Goal: Task Accomplishment & Management: Use online tool/utility

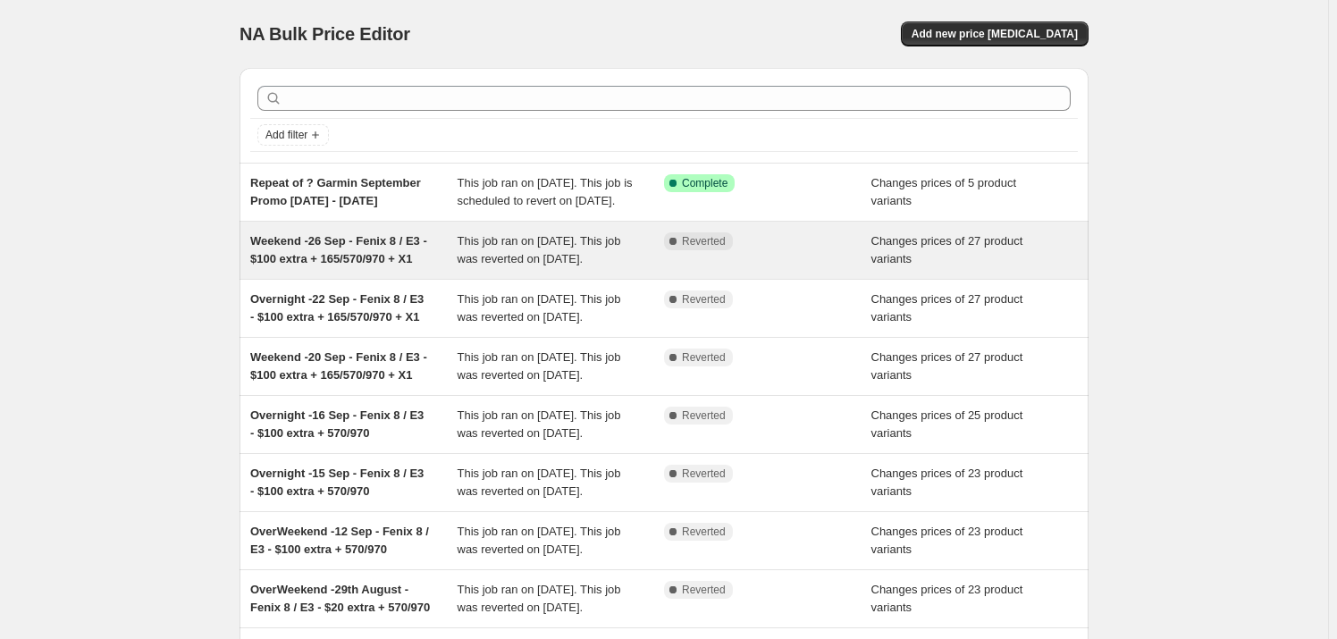
click at [341, 263] on span "Weekend -26 Sep - Fenix 8 / E3 - $100 extra + 165/570/970 + X1" at bounding box center [338, 249] width 177 height 31
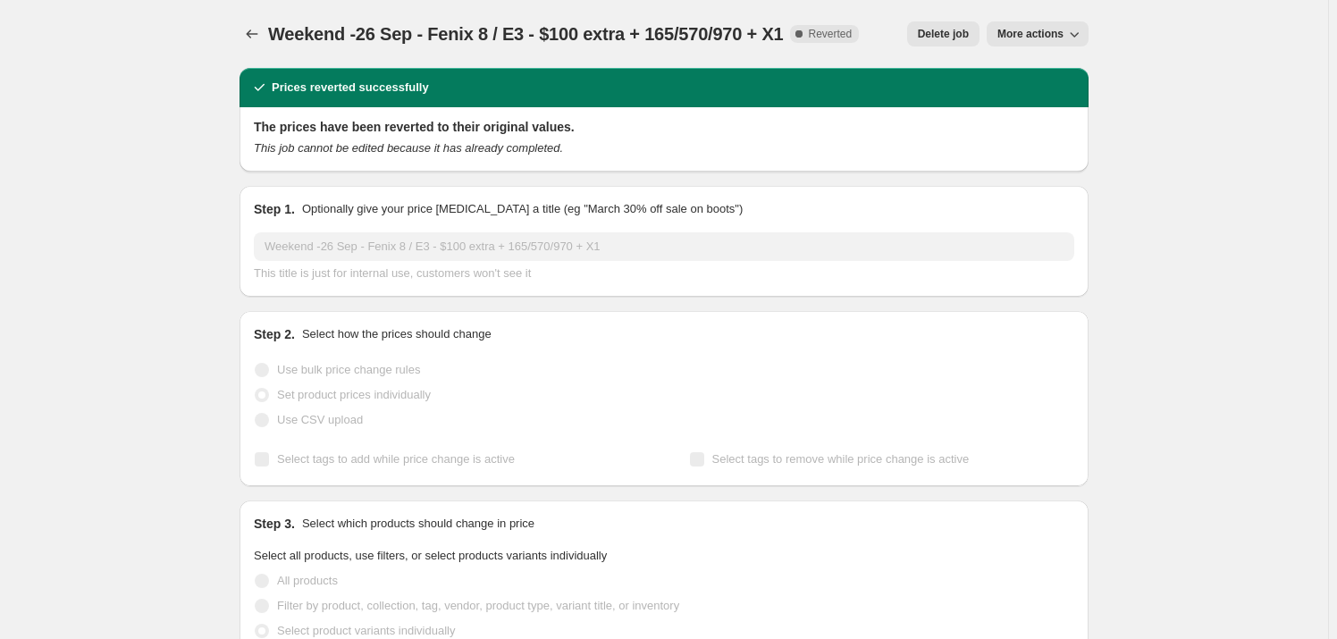
click at [1068, 31] on button "More actions" at bounding box center [1037, 33] width 102 height 25
click at [1057, 71] on span "Copy to new job" at bounding box center [1045, 69] width 83 height 13
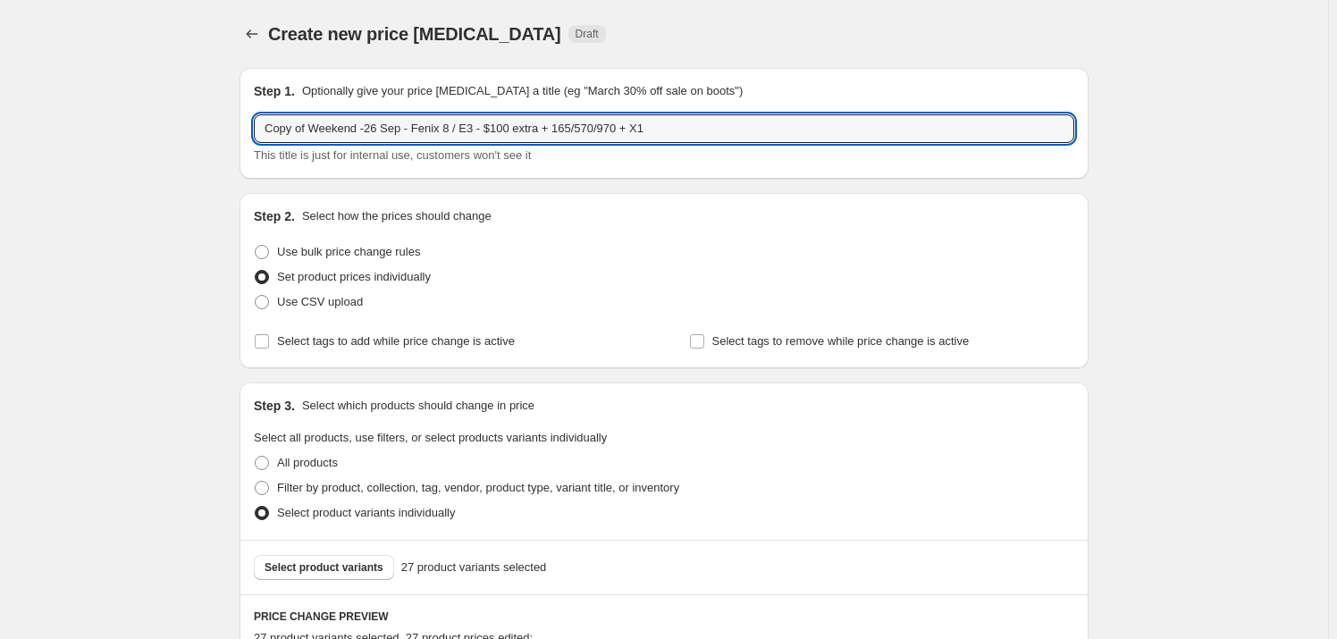
drag, startPoint x: 314, startPoint y: 121, endPoint x: 237, endPoint y: 122, distance: 77.7
drag, startPoint x: 325, startPoint y: 125, endPoint x: 357, endPoint y: 127, distance: 32.2
click at [357, 127] on input "Weekend -26 Sep - Fenix 8 / E3 - $100 extra + 165/570/970 + X1" at bounding box center [664, 128] width 820 height 29
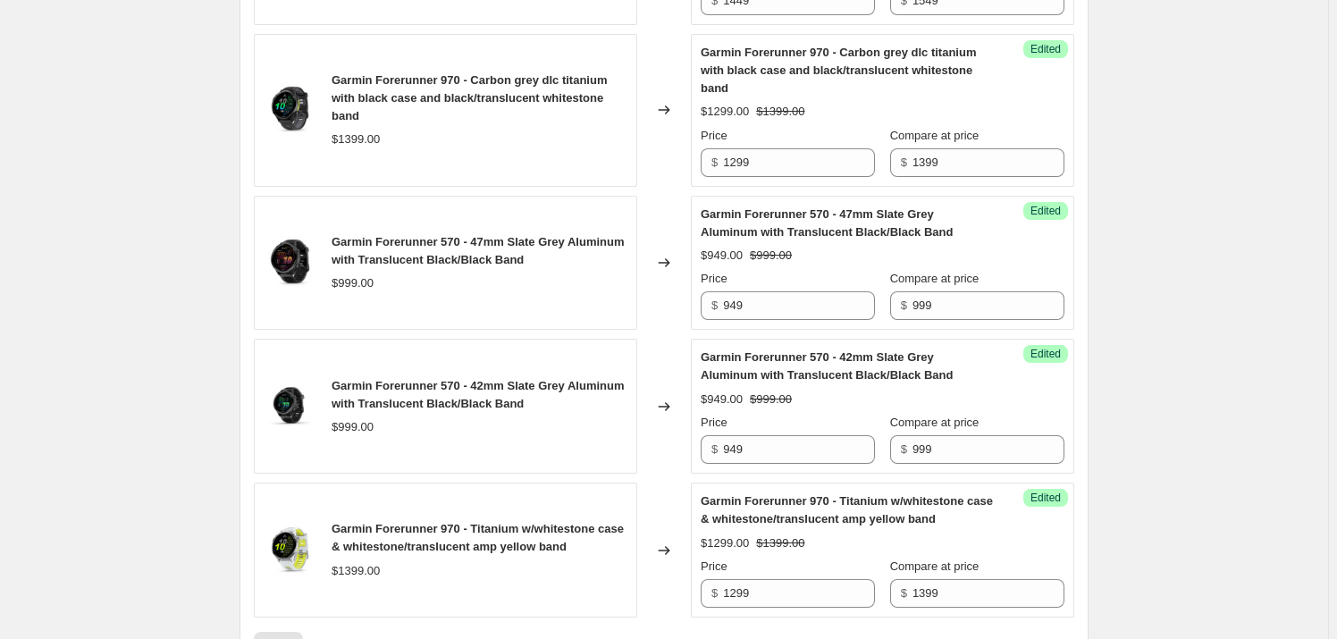
scroll to position [3243, 0]
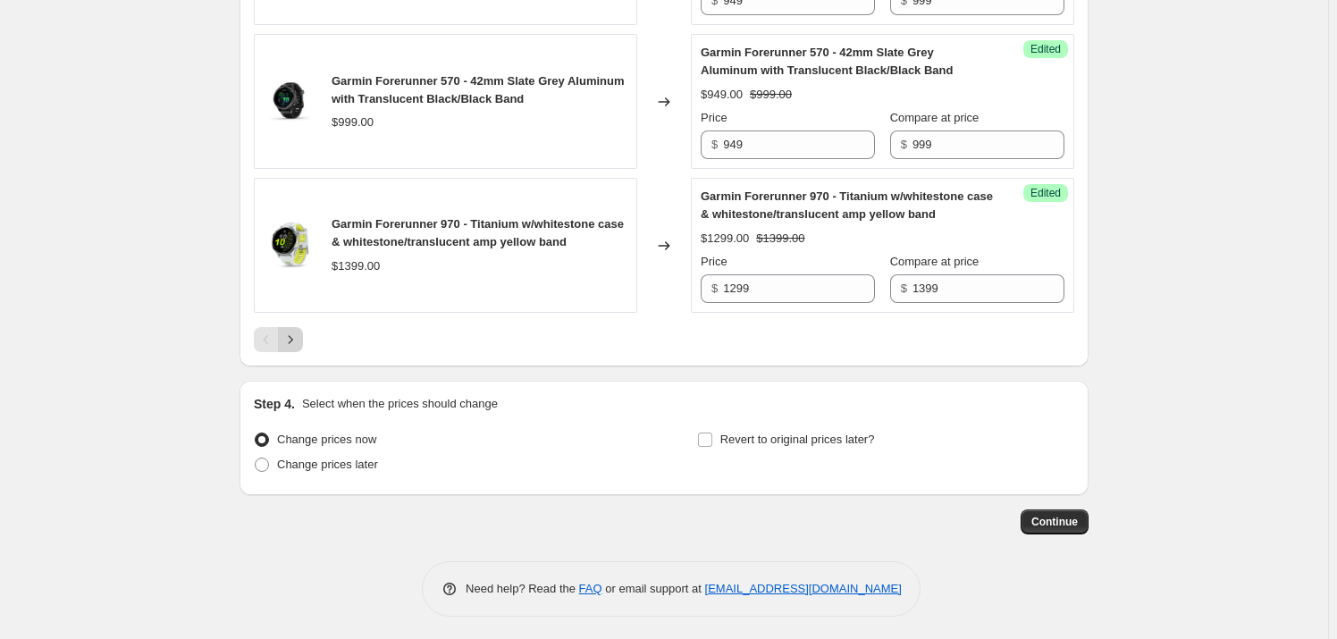
type input "Weekend -3 Oct - Fenix 8 / E3 - $100 extra + 165/570/970 + X1"
click at [299, 331] on icon "Next" at bounding box center [290, 340] width 18 height 18
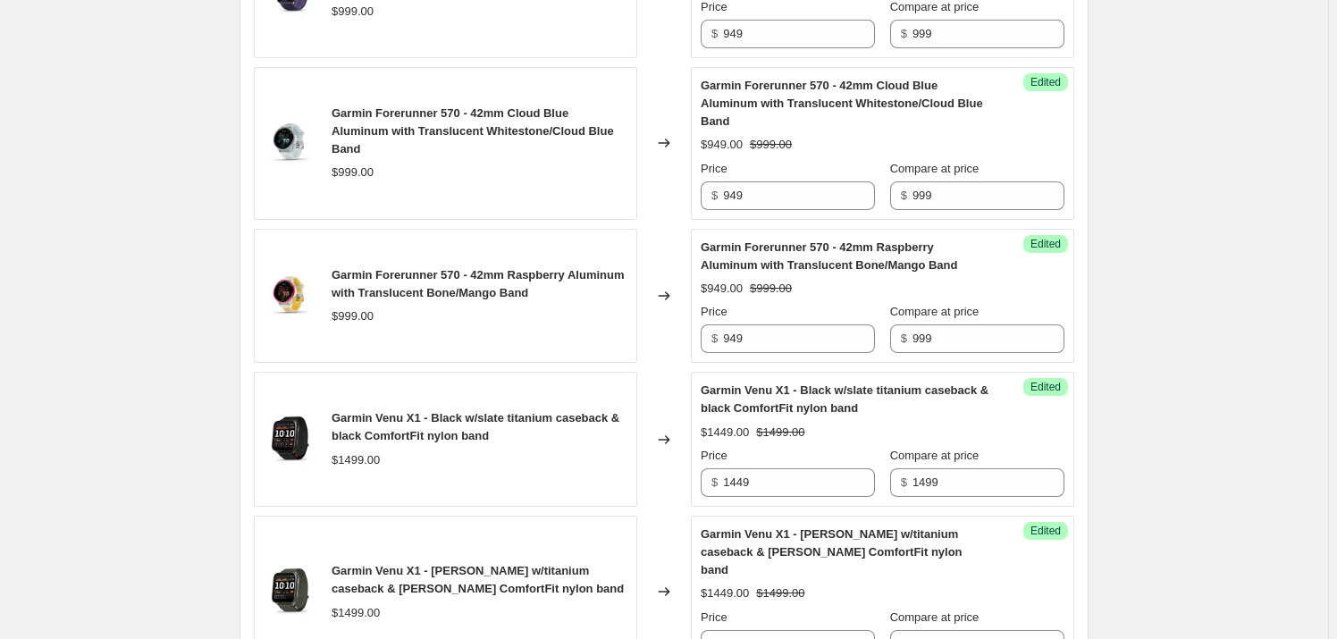
scroll to position [1395, 0]
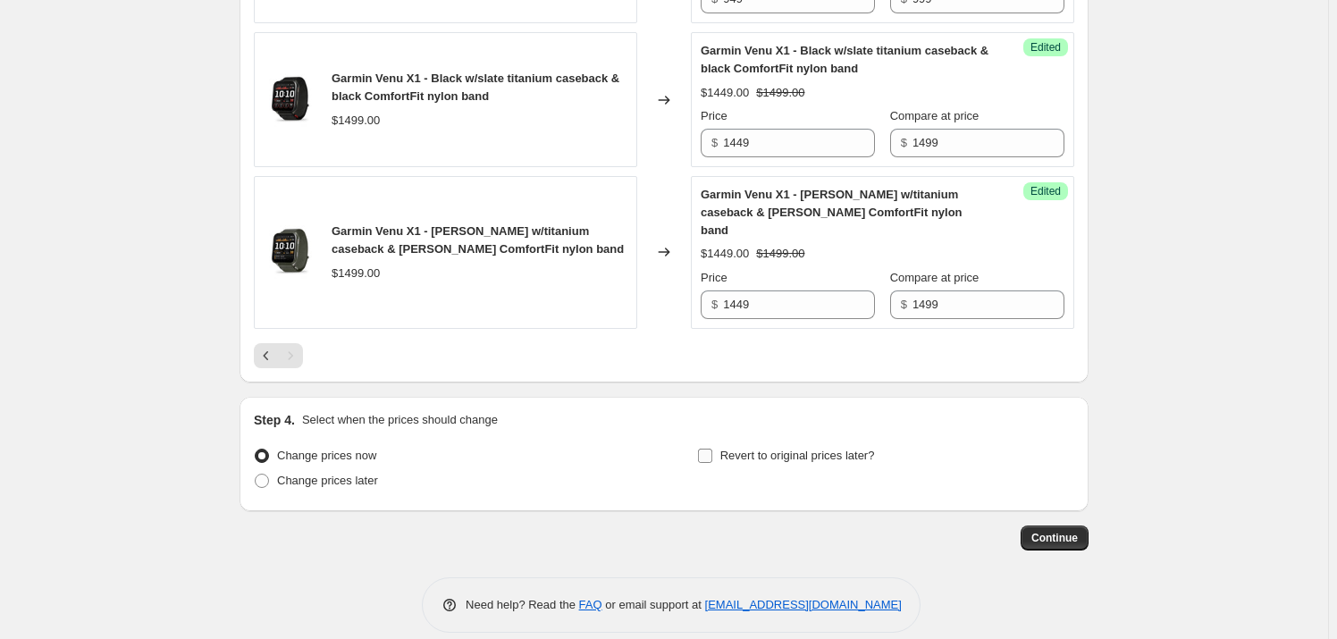
click at [710, 448] on input "Revert to original prices later?" at bounding box center [705, 455] width 14 height 14
checkbox input "true"
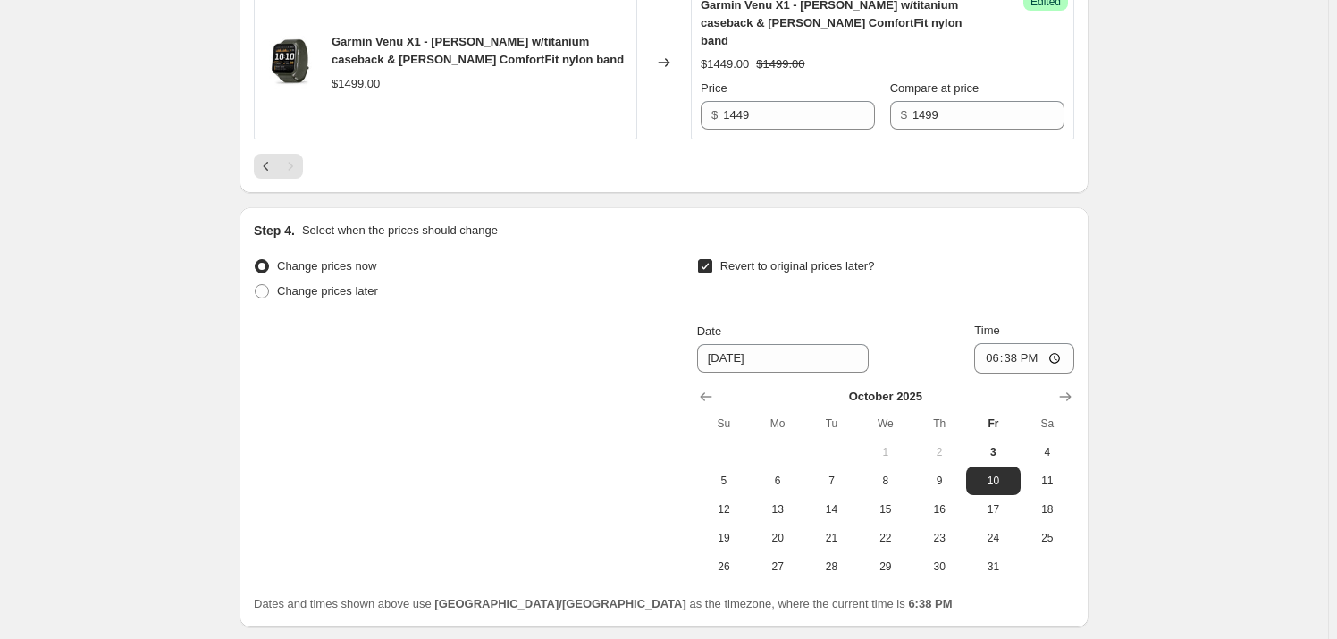
scroll to position [1701, 0]
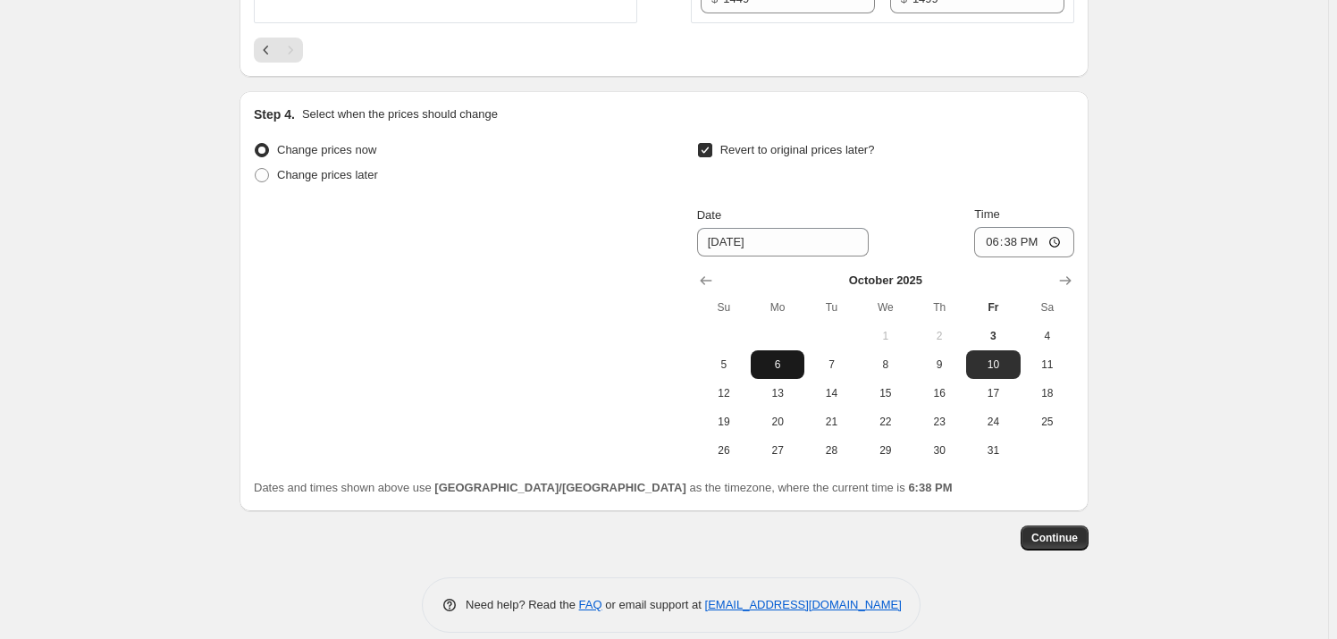
click at [781, 357] on span "6" at bounding box center [777, 364] width 39 height 14
type input "[DATE]"
click at [993, 227] on input "18:38" at bounding box center [1024, 242] width 100 height 30
type input "02:00"
click at [1070, 525] on button "Continue" at bounding box center [1054, 537] width 68 height 25
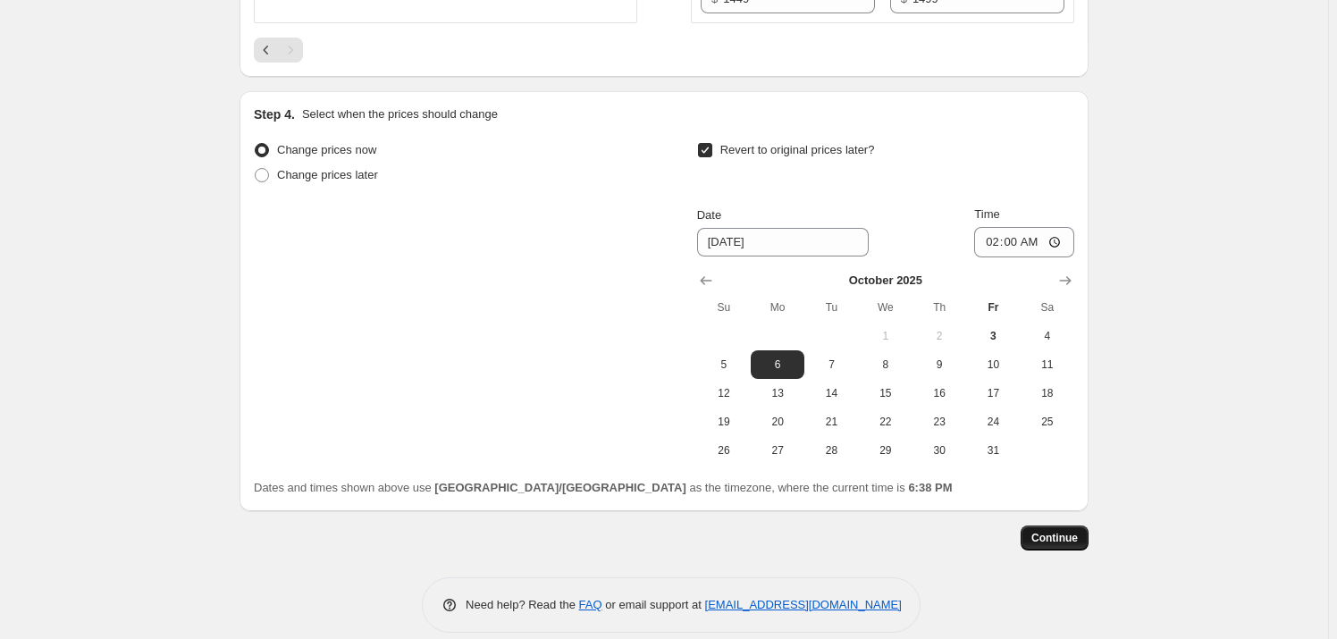
scroll to position [0, 0]
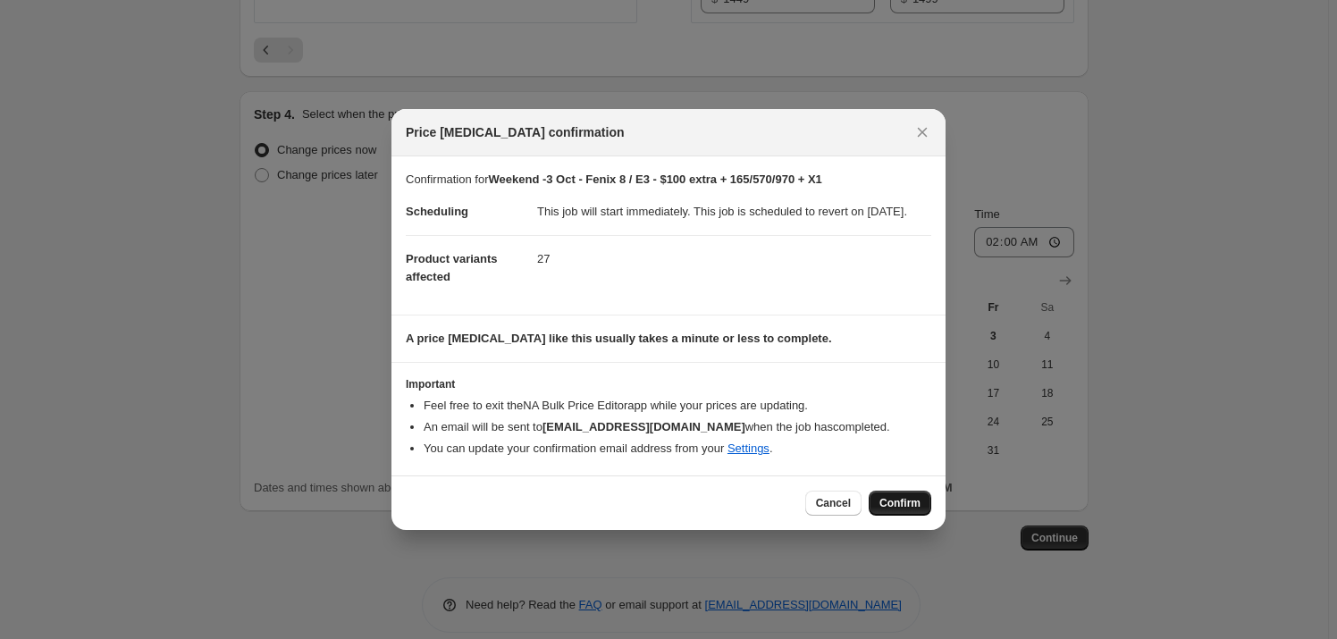
click at [910, 509] on span "Confirm" at bounding box center [899, 503] width 41 height 14
